Goal: Information Seeking & Learning: Find specific fact

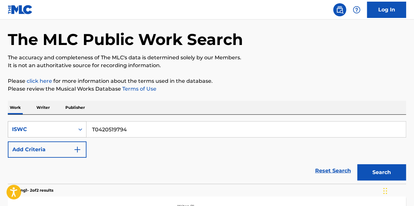
drag, startPoint x: 45, startPoint y: 153, endPoint x: 41, endPoint y: 132, distance: 21.7
click at [45, 153] on button "Add Criteria" at bounding box center [47, 149] width 79 height 16
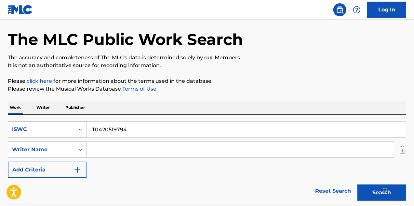
click at [41, 131] on div "ISWC" at bounding box center [41, 129] width 59 height 8
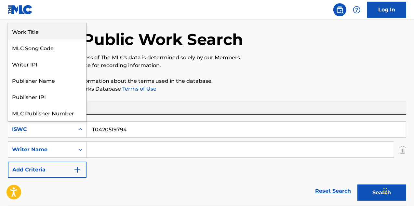
click at [41, 33] on div "Work Title" at bounding box center [47, 31] width 78 height 16
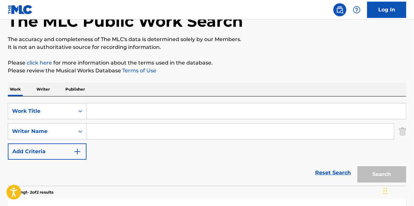
scroll to position [56, 0]
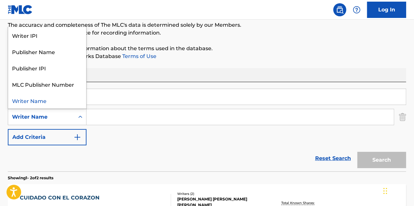
click at [37, 116] on div "Writer Name" at bounding box center [41, 117] width 59 height 8
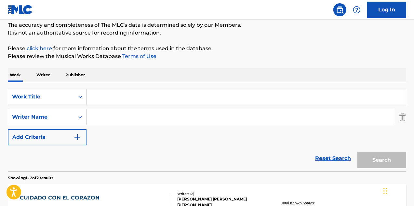
click at [126, 99] on input "Search Form" at bounding box center [247, 97] width 320 height 16
paste input "[PERSON_NAME]"
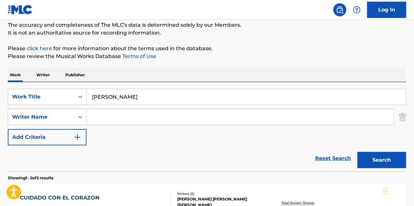
type input "[PERSON_NAME]"
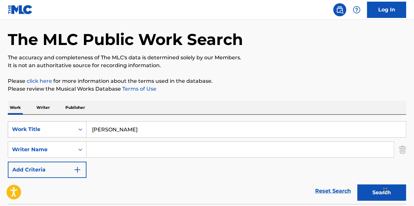
click at [65, 127] on div "Work Title" at bounding box center [41, 129] width 59 height 8
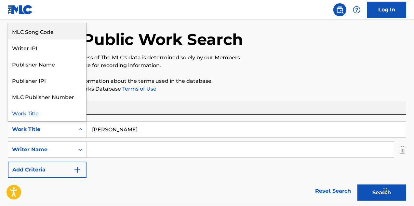
scroll to position [0, 0]
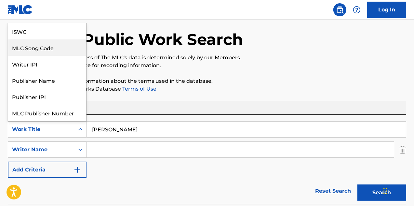
click at [48, 38] on div "ISWC" at bounding box center [47, 31] width 78 height 16
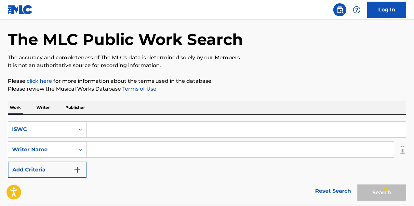
drag, startPoint x: 107, startPoint y: 132, endPoint x: 106, endPoint y: 129, distance: 3.5
click at [107, 132] on input "Search Form" at bounding box center [247, 129] width 320 height 16
paste input "T3120726703"
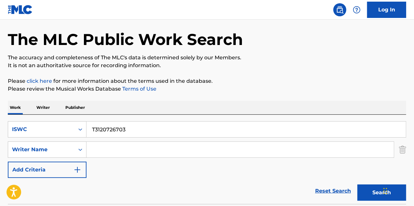
type input "T3120726703"
click at [361, 189] on button "Search" at bounding box center [382, 192] width 49 height 16
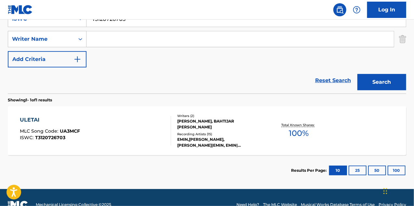
scroll to position [148, 0]
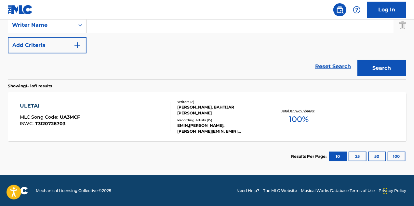
click at [147, 123] on div "ULETAI MLC Song Code : UA3MCF ISWC : T3120726703" at bounding box center [96, 116] width 152 height 29
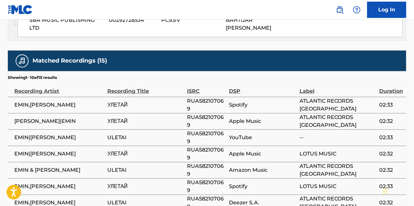
scroll to position [531, 0]
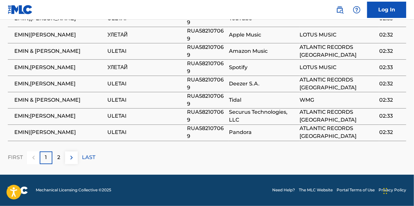
click at [61, 156] on div "2" at bounding box center [58, 157] width 13 height 13
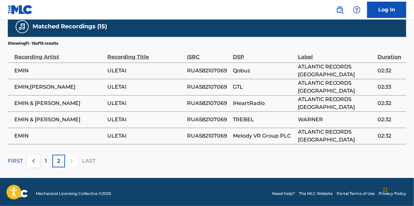
scroll to position [450, 0]
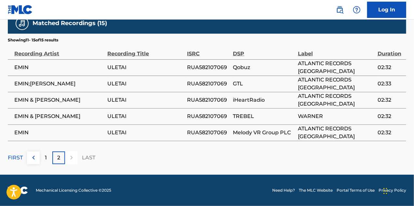
click at [49, 159] on div "1" at bounding box center [46, 157] width 13 height 13
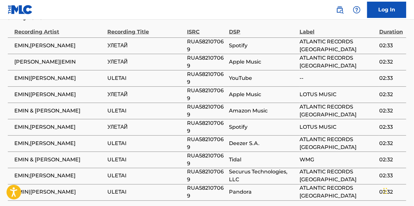
click at [204, 53] on span "RUA582107069" at bounding box center [206, 46] width 39 height 16
copy div "RUA582107069"
